Goal: Find specific page/section

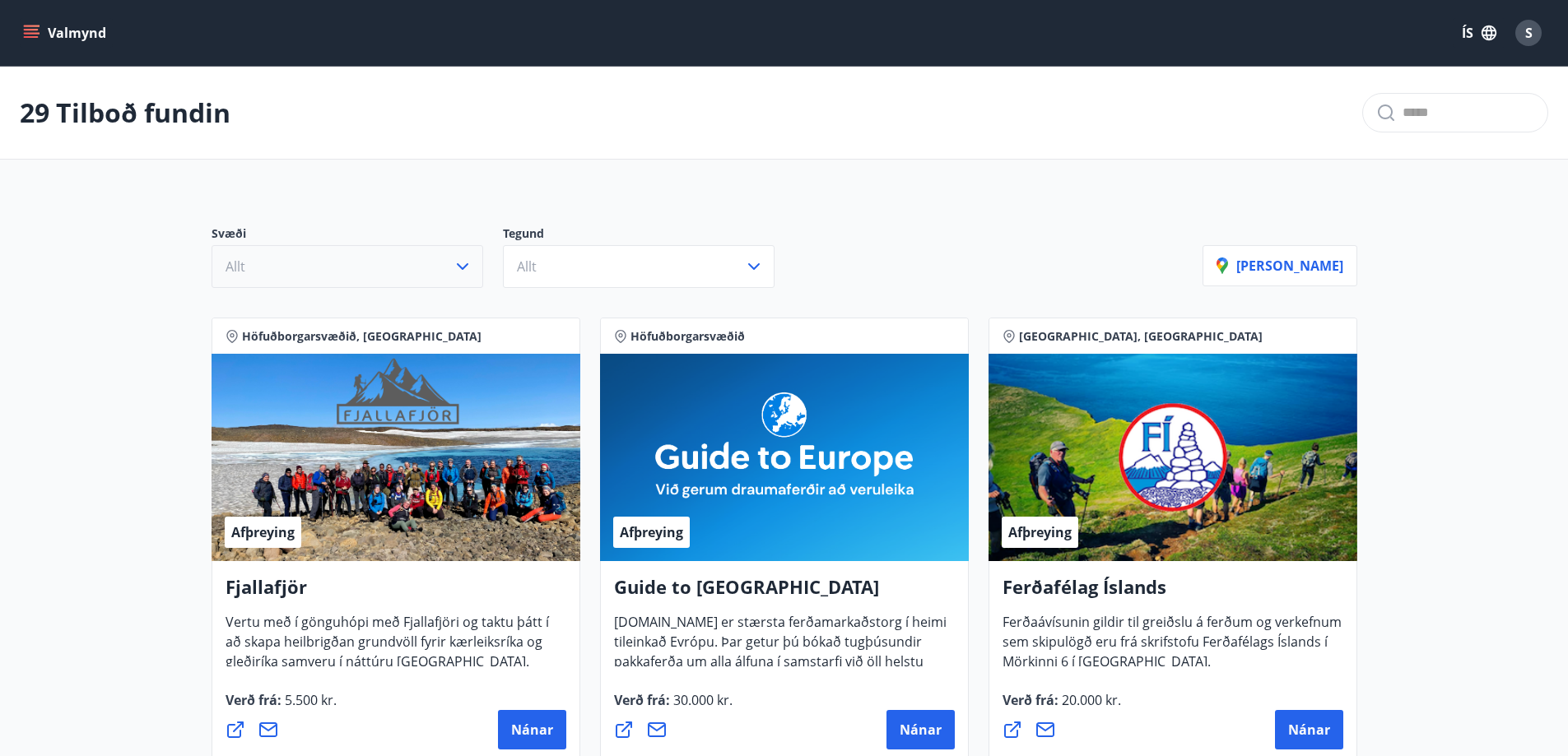
click at [444, 271] on button "Allt" at bounding box center [347, 267] width 272 height 43
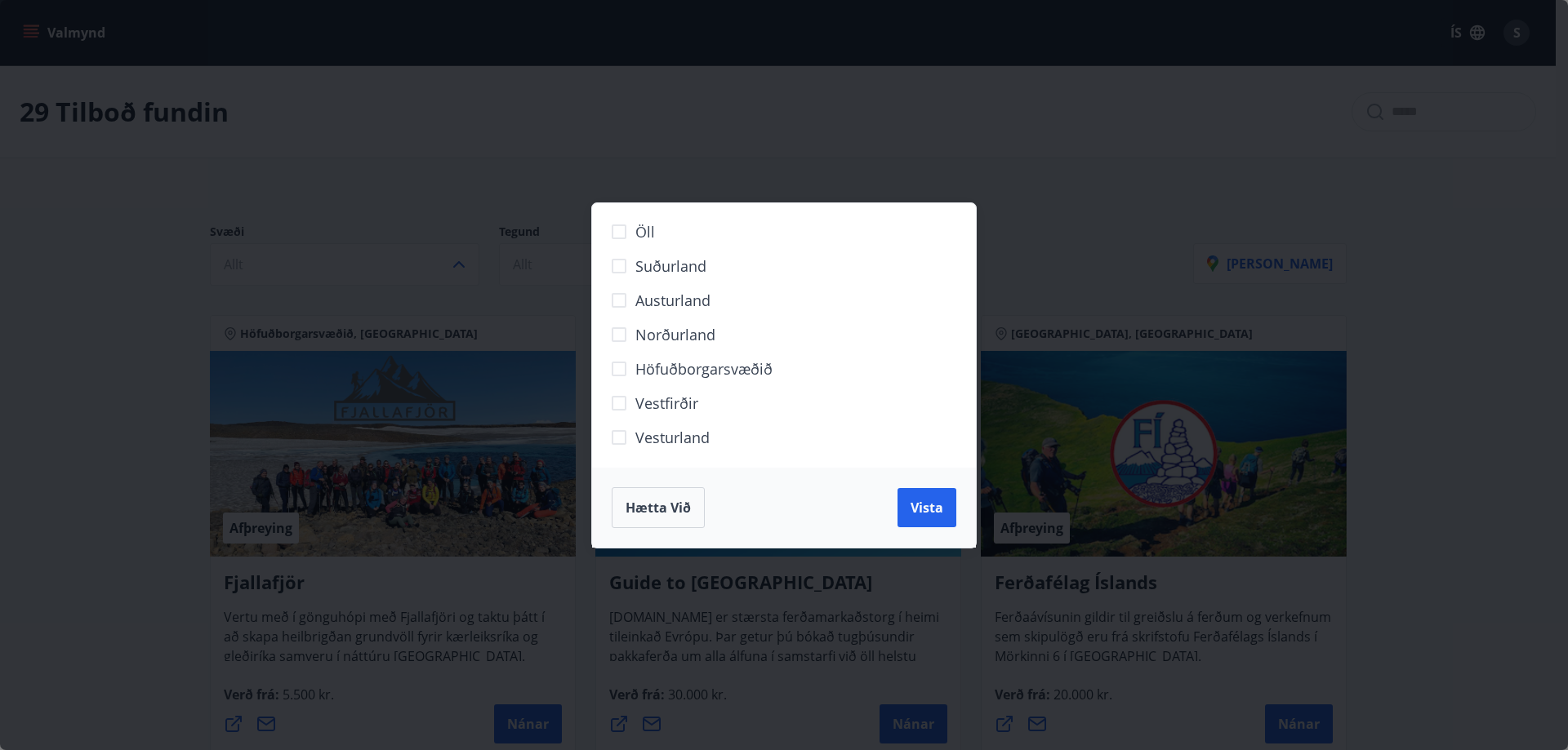
click at [693, 269] on span "Suðurland" at bounding box center [670, 266] width 71 height 22
click at [923, 515] on span "Vista" at bounding box center [927, 508] width 32 height 18
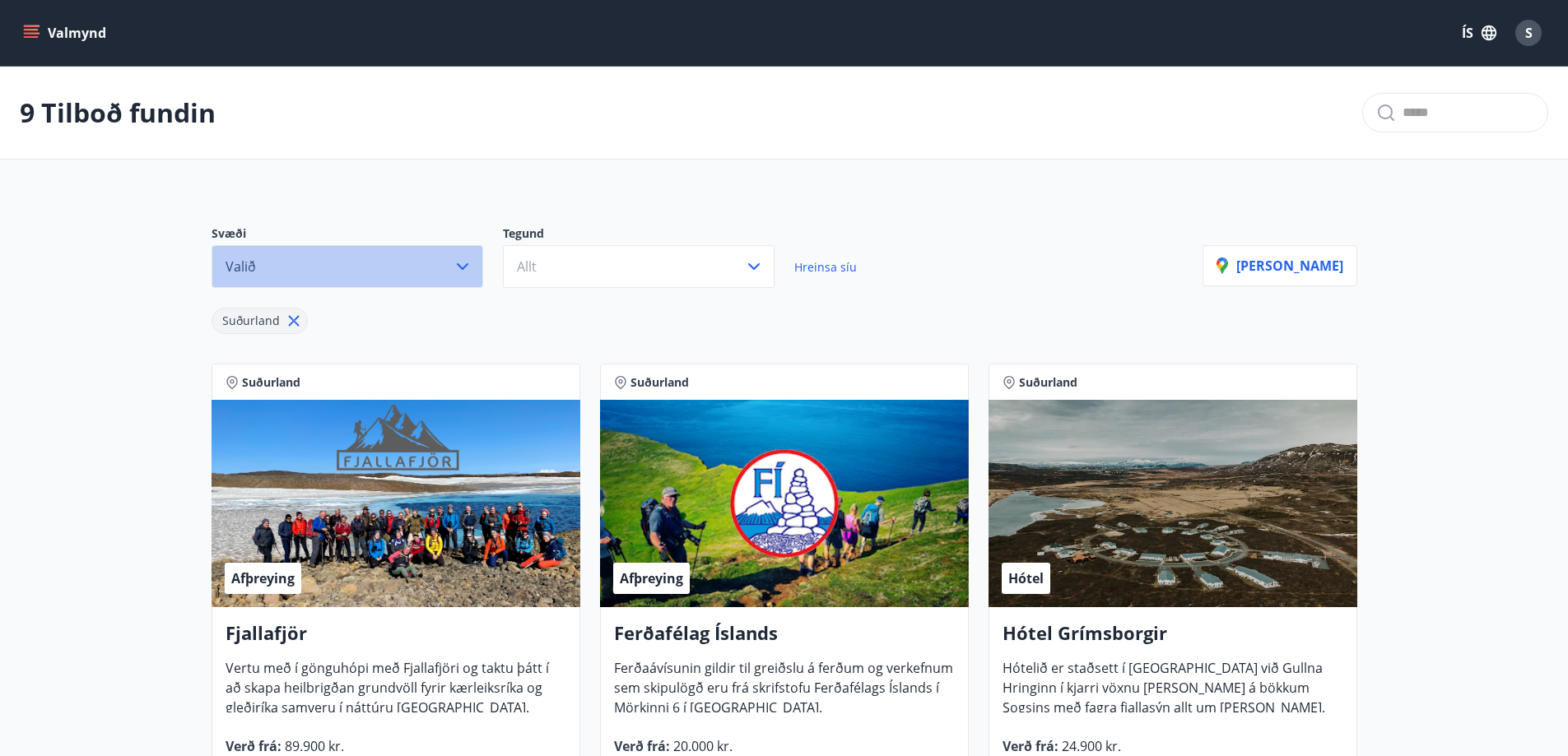
click at [430, 262] on button "Valið" at bounding box center [347, 267] width 272 height 43
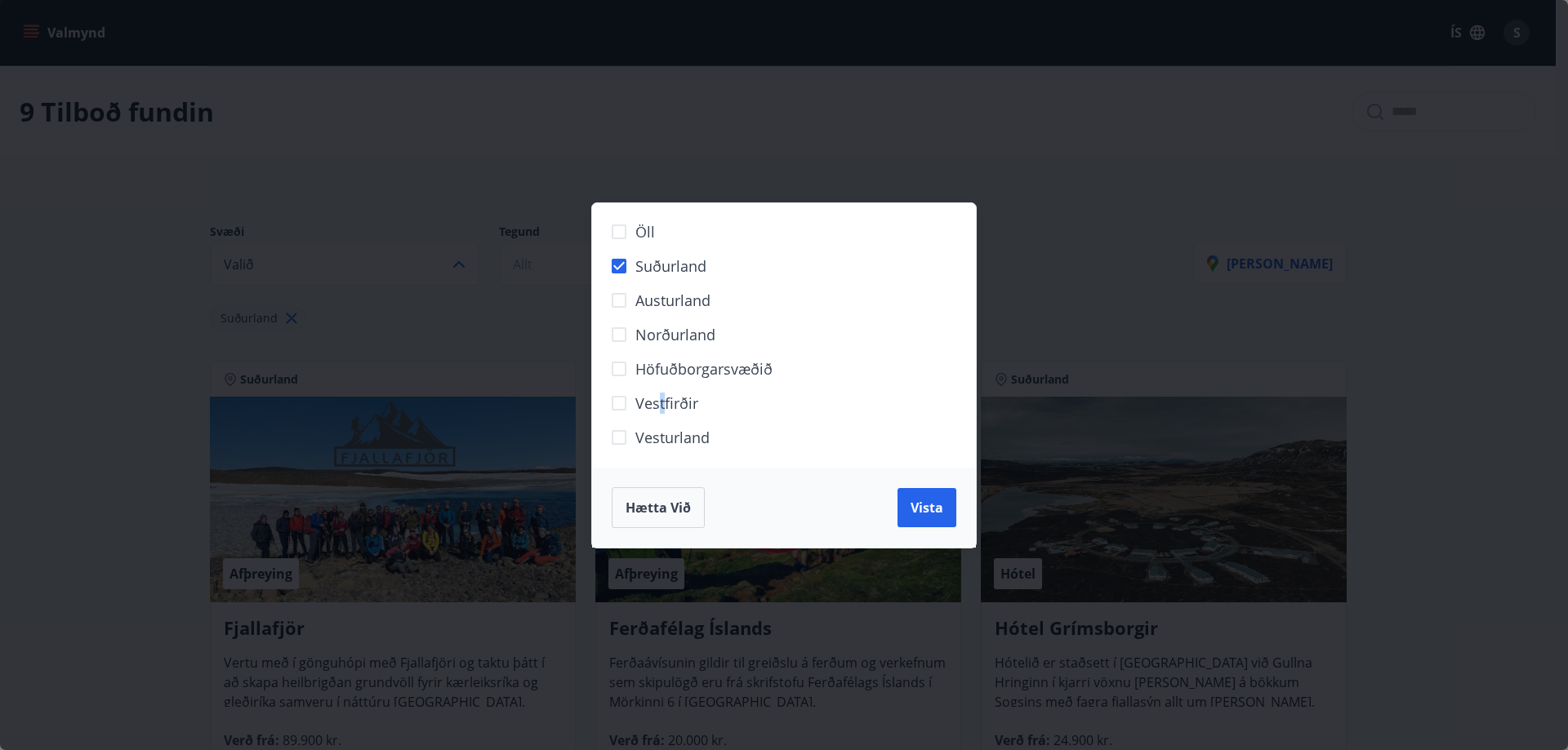
drag, startPoint x: 660, startPoint y: 401, endPoint x: 662, endPoint y: 419, distance: 18.1
click at [662, 419] on label "Vestfirðir" at bounding box center [774, 409] width 342 height 34
click at [661, 437] on span "Vesturland" at bounding box center [672, 438] width 74 height 22
drag, startPoint x: 929, startPoint y: 504, endPoint x: 779, endPoint y: 417, distance: 173.4
click at [776, 462] on div "Öll Suðurland [GEOGRAPHIC_DATA] Norðurland Höfuðborgarsvæðið [GEOGRAPHIC_DATA] …" at bounding box center [784, 375] width 385 height 346
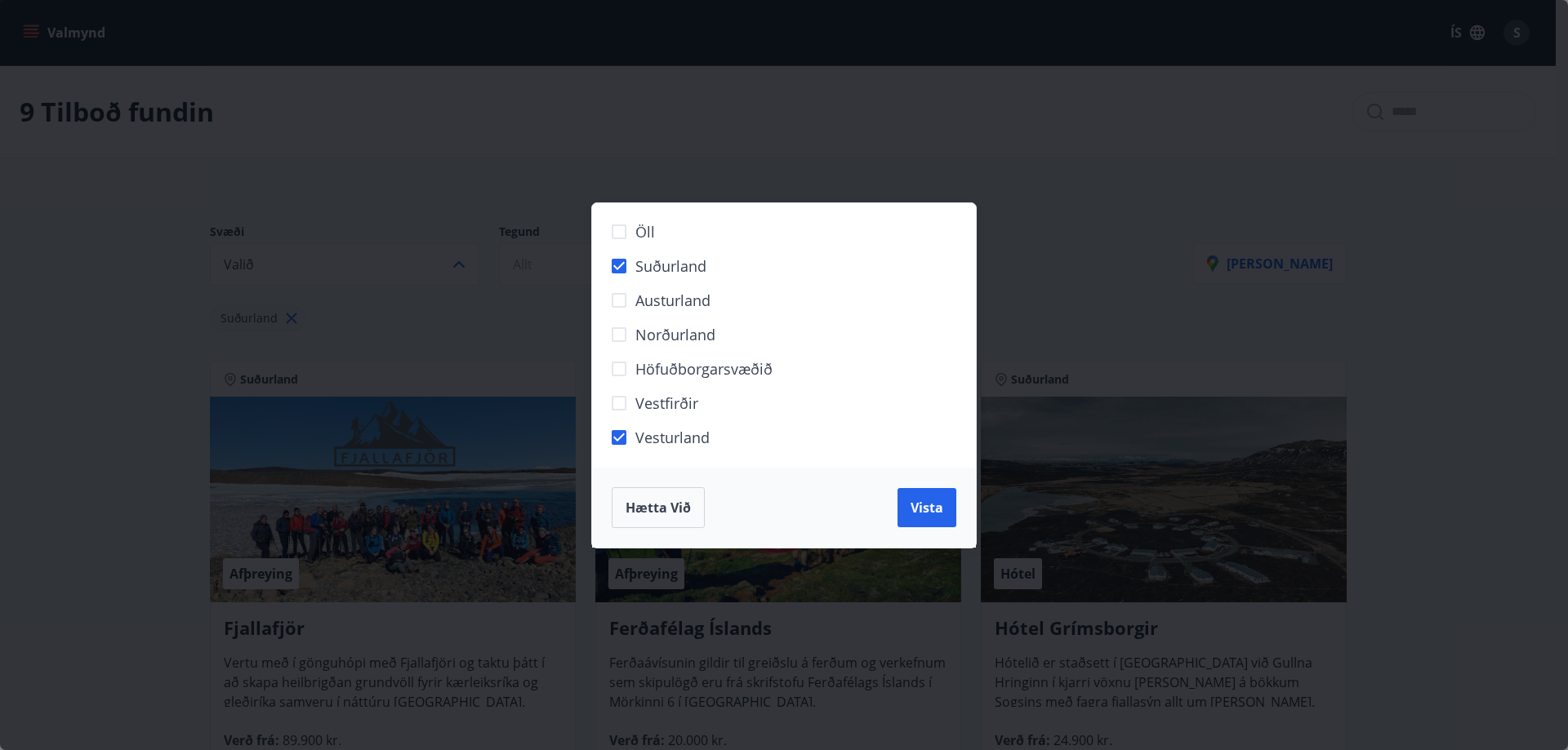
click at [747, 372] on span "Höfuðborgarsvæðið" at bounding box center [704, 369] width 137 height 22
click at [923, 496] on button "Vista" at bounding box center [927, 507] width 59 height 39
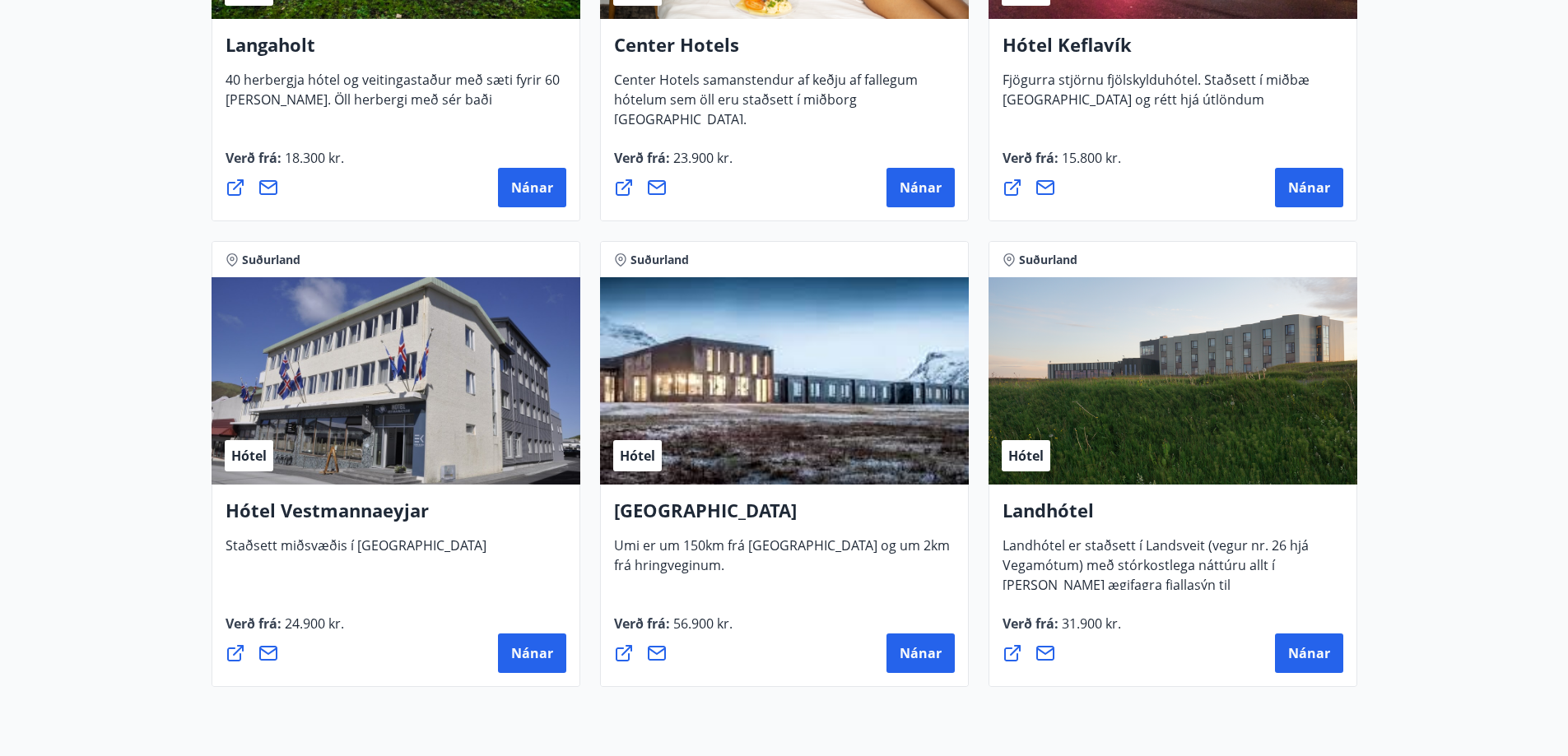
scroll to position [3062, 0]
